Goal: Information Seeking & Learning: Learn about a topic

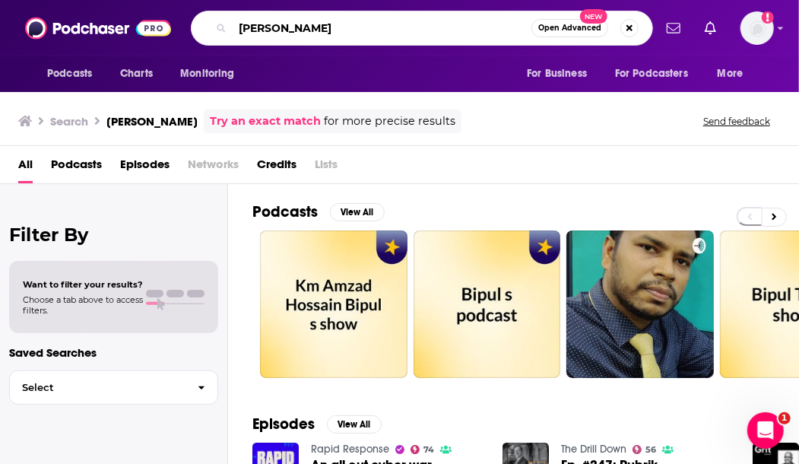
click at [262, 20] on input "[PERSON_NAME]" at bounding box center [382, 28] width 299 height 24
type input "Tech talks daily"
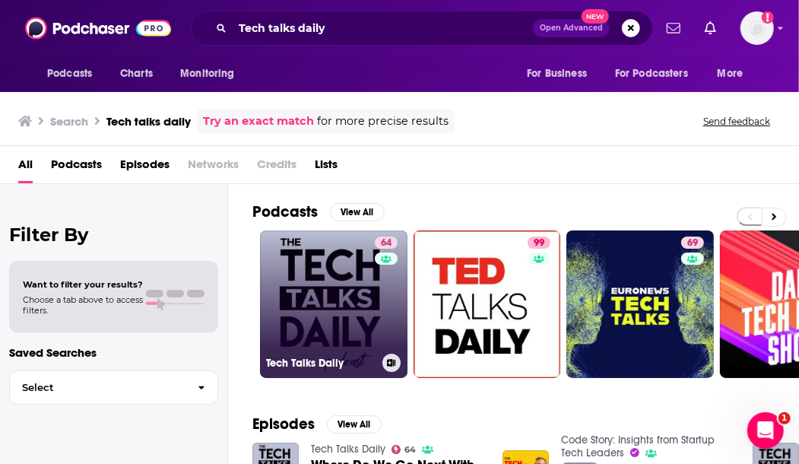
click at [306, 331] on link "64 Tech Talks Daily" at bounding box center [334, 304] width 148 height 148
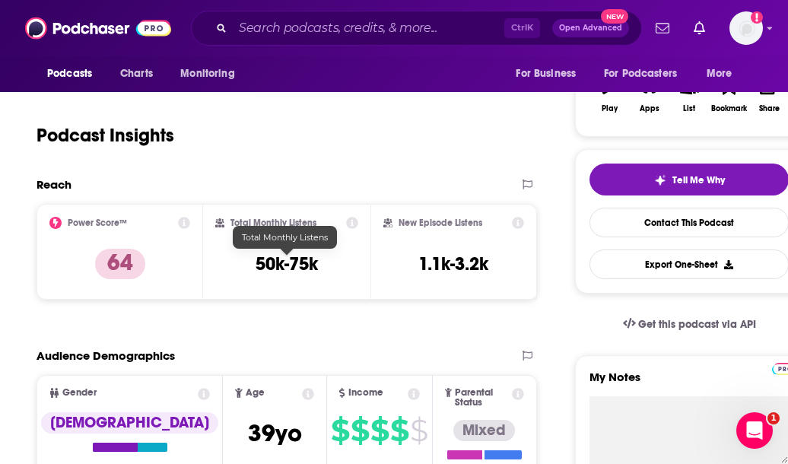
scroll to position [203, 0]
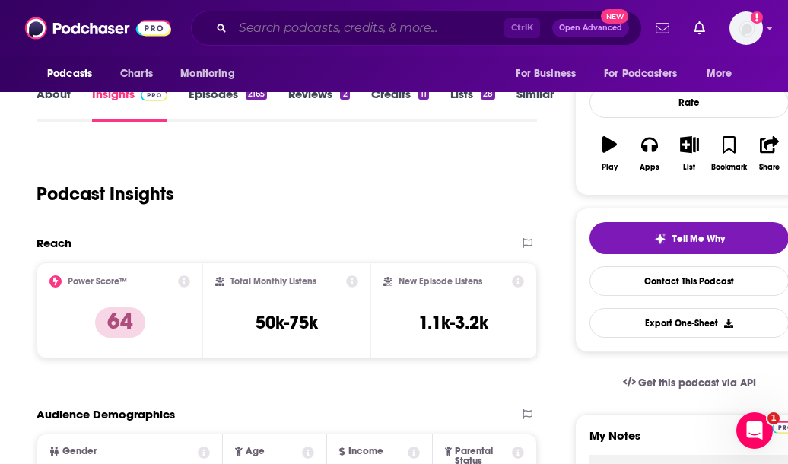
click at [294, 33] on input "Search podcasts, credits, & more..." at bounding box center [368, 28] width 271 height 24
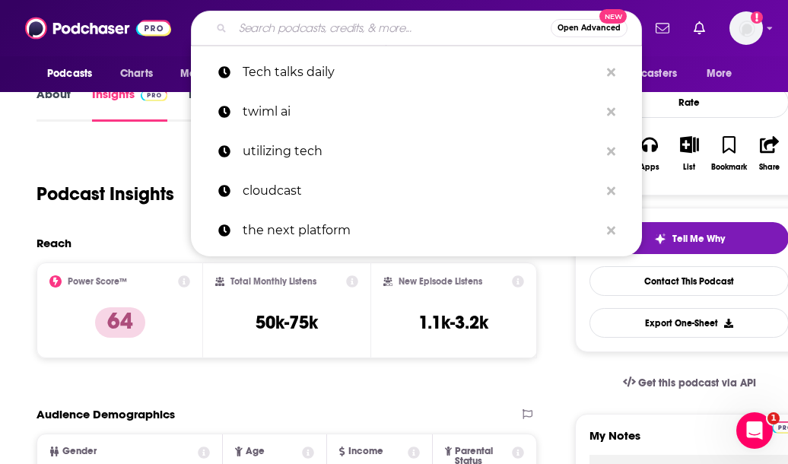
click at [170, 209] on div "Podcast Insights" at bounding box center [280, 185] width 488 height 78
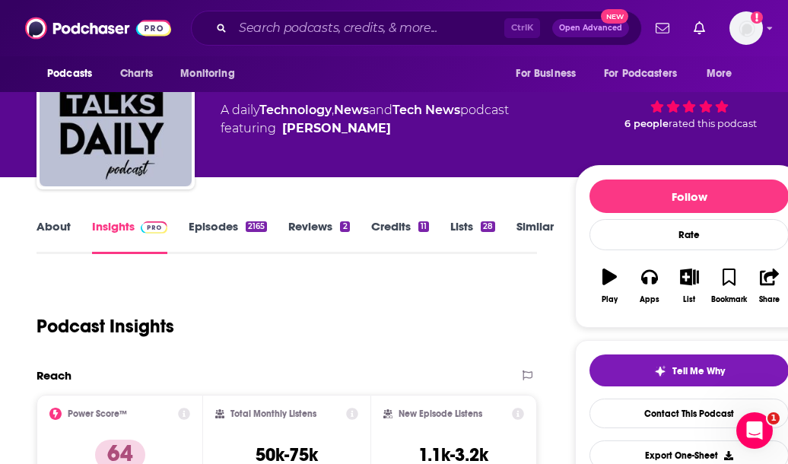
scroll to position [0, 0]
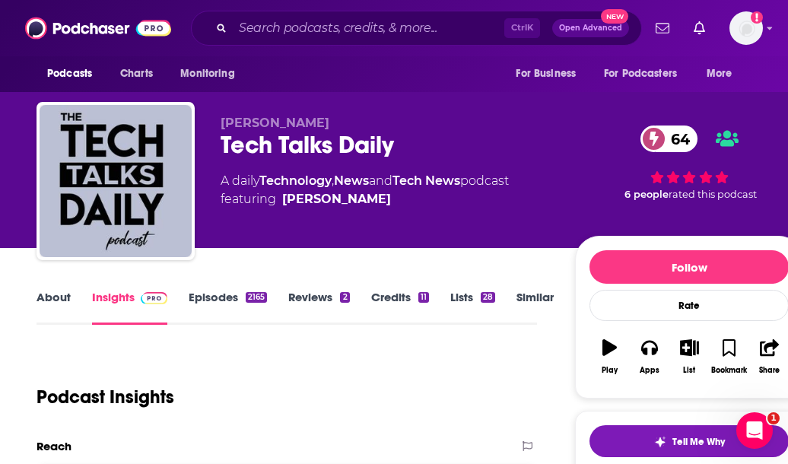
click at [246, 293] on div "2165" at bounding box center [256, 297] width 21 height 11
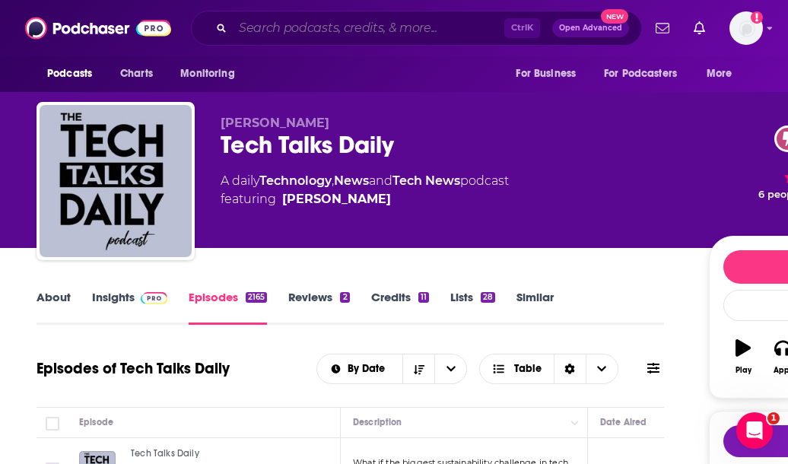
click at [261, 34] on input "Search podcasts, credits, & more..." at bounding box center [368, 28] width 271 height 24
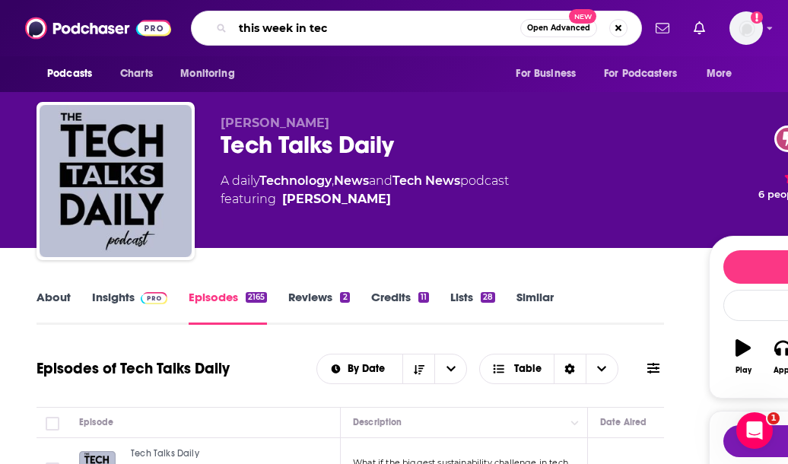
type input "this week in tech"
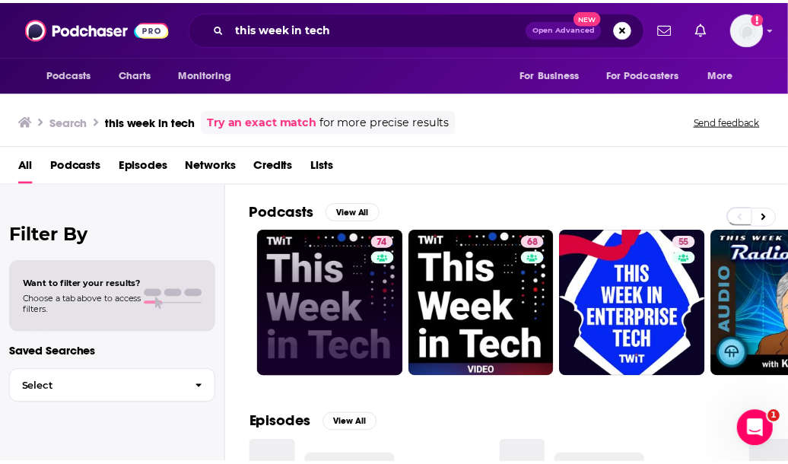
scroll to position [15, 0]
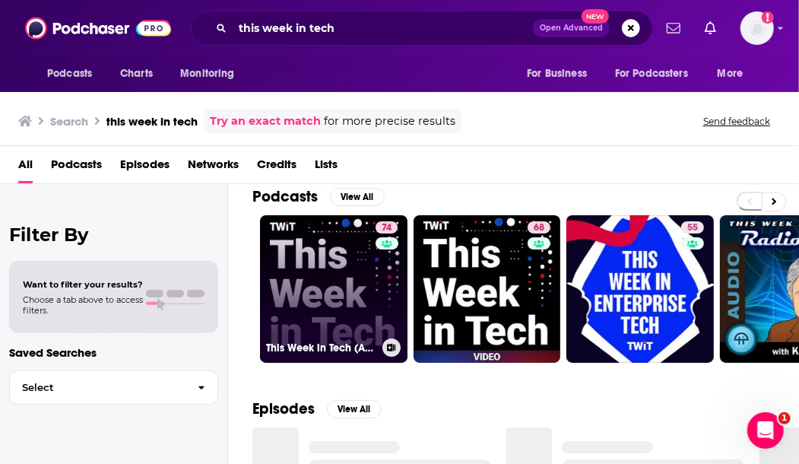
click at [321, 268] on link "74 This Week in Tech (Audio)" at bounding box center [334, 289] width 148 height 148
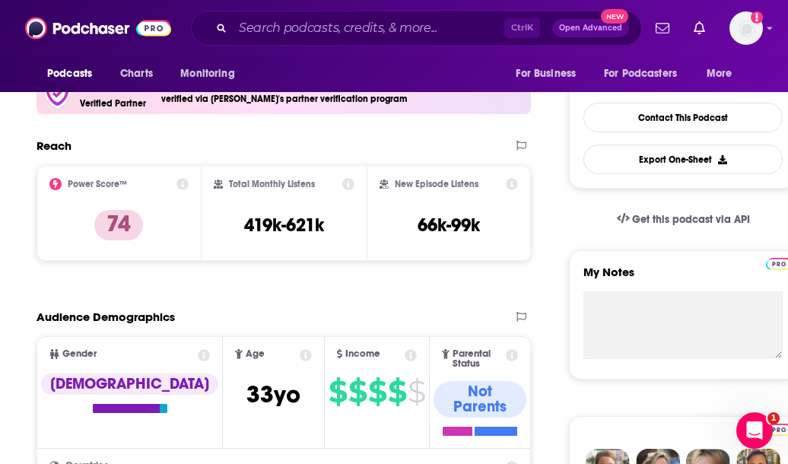
scroll to position [357, 0]
